Goal: Task Accomplishment & Management: Complete application form

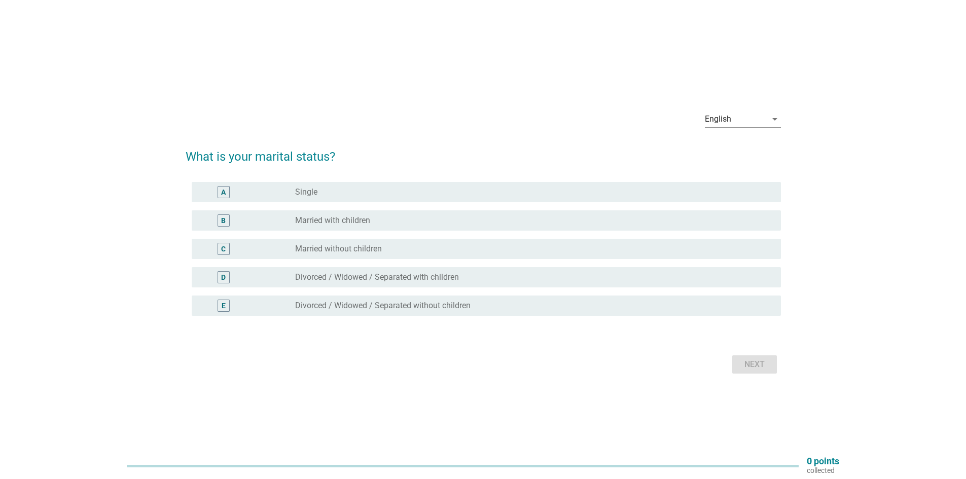
click at [367, 251] on label "Married without children" at bounding box center [338, 249] width 87 height 10
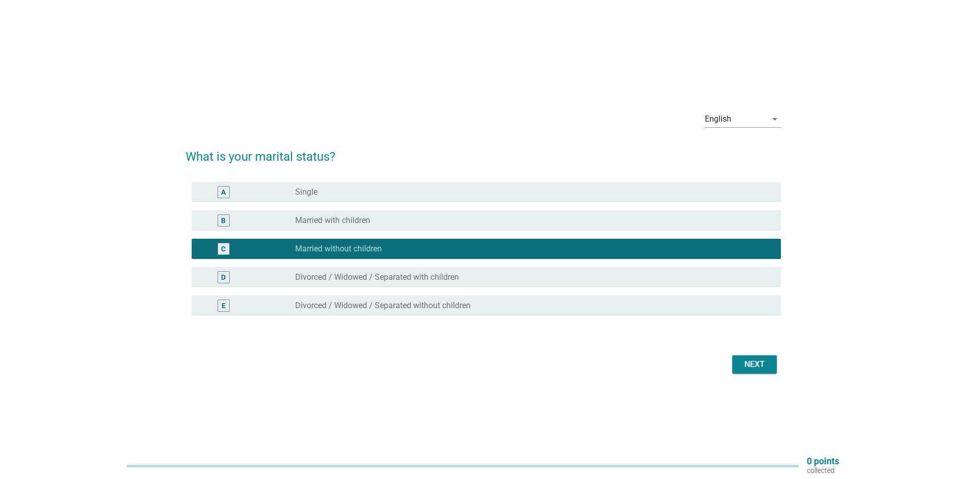
click at [765, 362] on div "Next" at bounding box center [754, 364] width 28 height 12
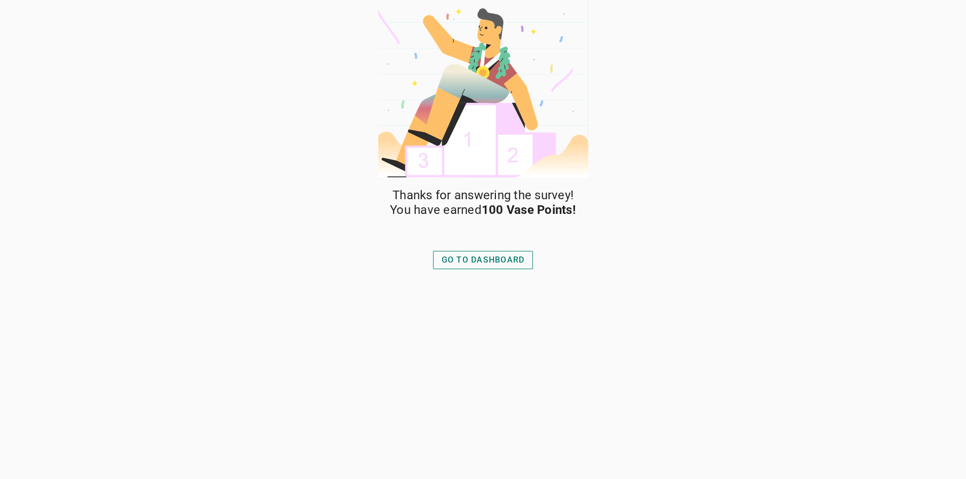
click at [489, 263] on div "GO TO DASHBOARD" at bounding box center [483, 260] width 83 height 12
click at [469, 255] on div "GO TO DASHBOARD" at bounding box center [483, 260] width 83 height 12
